Goal: Entertainment & Leisure: Consume media (video, audio)

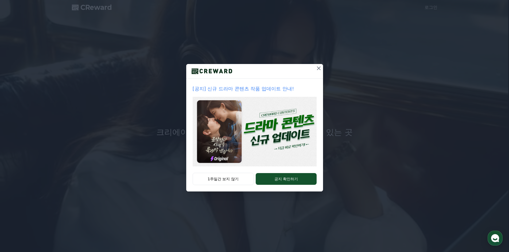
click at [317, 68] on icon at bounding box center [318, 68] width 6 height 6
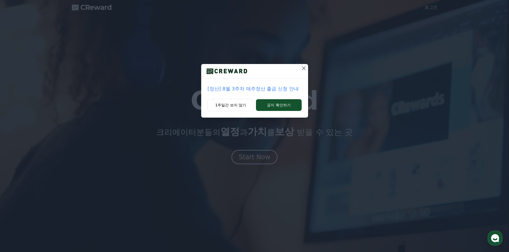
click at [299, 66] on button at bounding box center [303, 68] width 9 height 9
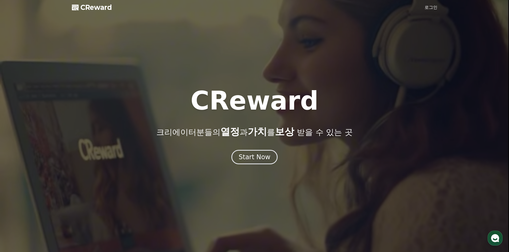
click at [431, 5] on link "로그인" at bounding box center [430, 7] width 13 height 6
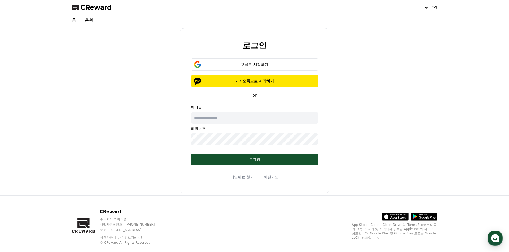
click at [268, 119] on input "text" at bounding box center [255, 118] width 128 height 12
drag, startPoint x: 265, startPoint y: 64, endPoint x: 250, endPoint y: 129, distance: 67.7
click at [250, 129] on form "구글로 시작하기 카카오톡으로 시작하기 or 이메일 비밀번호 로그인" at bounding box center [254, 111] width 145 height 107
click at [257, 60] on button "구글로 시작하기" at bounding box center [255, 64] width 128 height 12
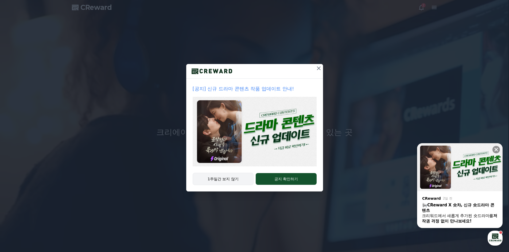
click at [225, 184] on button "1주일간 보지 않기" at bounding box center [222, 179] width 61 height 12
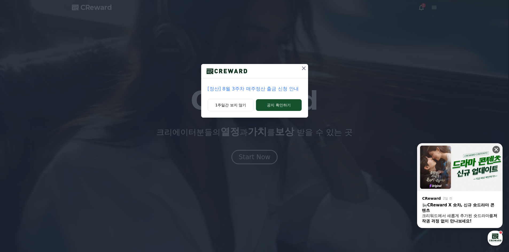
click at [498, 152] on icon at bounding box center [495, 149] width 5 height 5
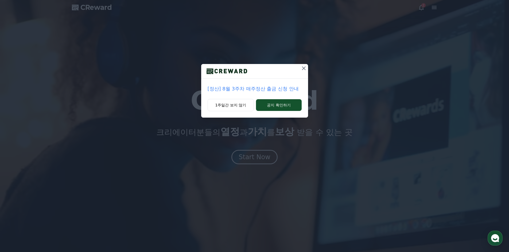
click at [304, 71] on button at bounding box center [303, 68] width 9 height 9
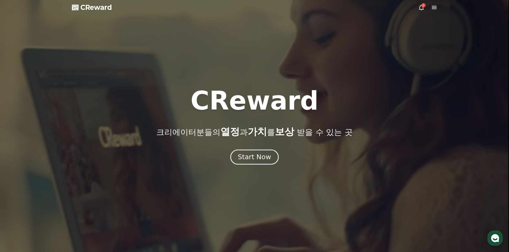
click at [255, 159] on div "Start Now" at bounding box center [254, 157] width 33 height 9
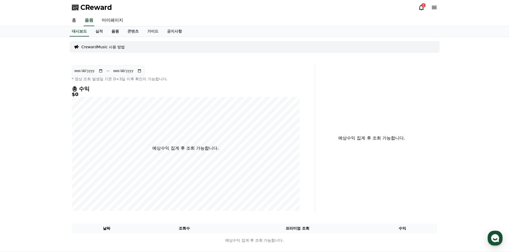
click at [121, 30] on link "음원" at bounding box center [115, 31] width 16 height 10
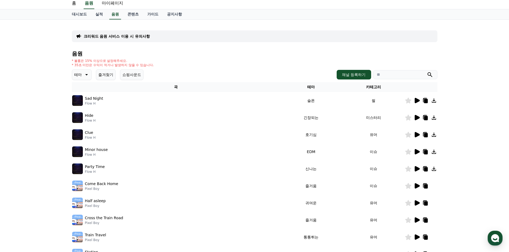
scroll to position [27, 0]
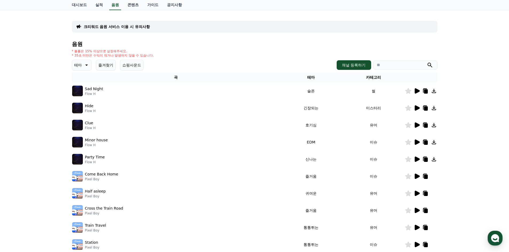
click at [413, 90] on icon at bounding box center [416, 91] width 6 height 6
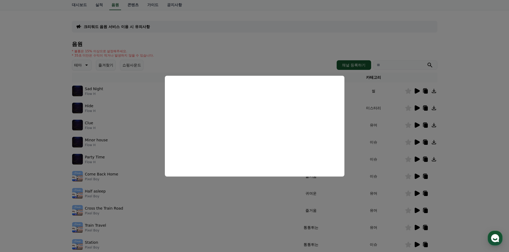
click at [368, 60] on button "close modal" at bounding box center [254, 126] width 509 height 252
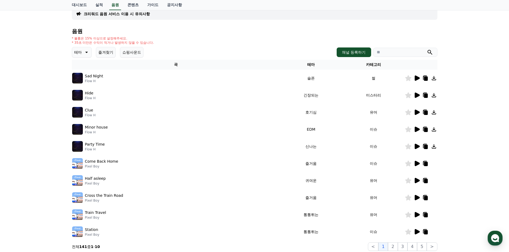
scroll to position [0, 0]
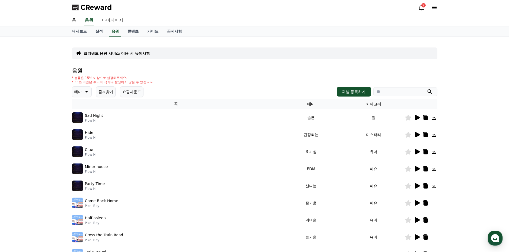
click at [81, 19] on div "홈 음원 마이페이지" at bounding box center [255, 20] width 374 height 11
click at [73, 21] on link "홈" at bounding box center [74, 20] width 13 height 11
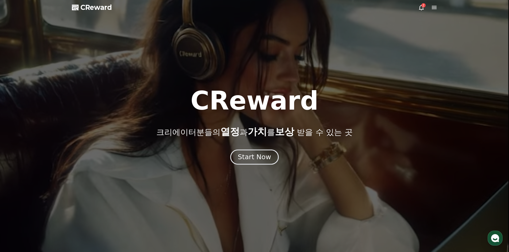
click at [254, 155] on div "Start Now" at bounding box center [254, 157] width 33 height 9
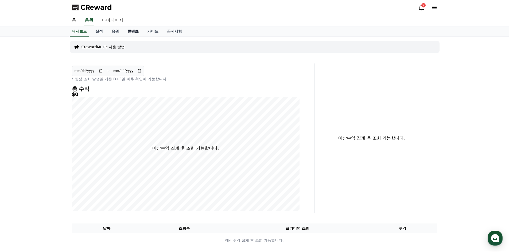
click at [138, 32] on link "콘텐츠" at bounding box center [133, 31] width 20 height 10
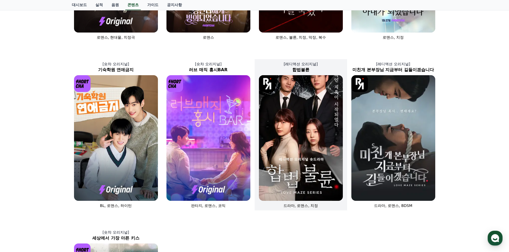
scroll to position [7, 0]
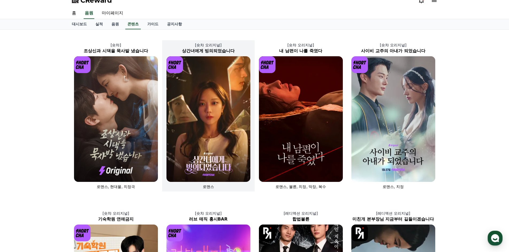
click at [219, 145] on img at bounding box center [208, 119] width 84 height 126
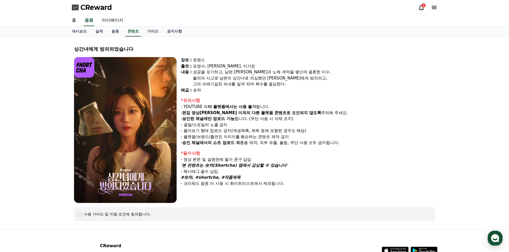
drag, startPoint x: 212, startPoint y: 72, endPoint x: 251, endPoint y: 72, distance: 39.2
click at [251, 72] on div "성공을 포기하고, 남편 [PERSON_NAME]과 노예 계약을 맺으며 결혼한 미수." at bounding box center [314, 72] width 242 height 6
click at [355, 80] on div "불의의 사고로 남편의 상간녀로 의심했던 [PERSON_NAME]에게 빙의되고," at bounding box center [314, 78] width 242 height 6
